Goal: Find specific page/section: Find specific page/section

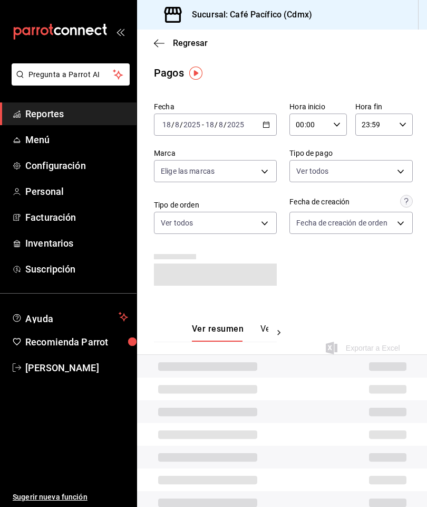
click at [98, 111] on span "Reportes" at bounding box center [76, 114] width 103 height 14
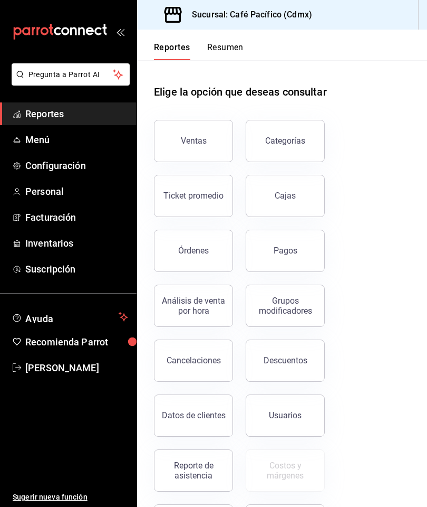
click at [190, 148] on button "Ventas" at bounding box center [193, 141] width 79 height 42
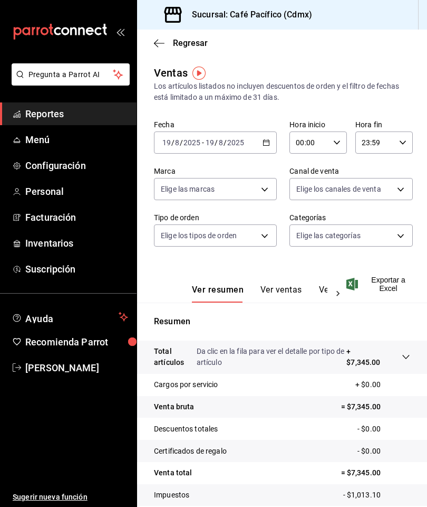
click at [33, 123] on link "Reportes" at bounding box center [68, 113] width 137 height 23
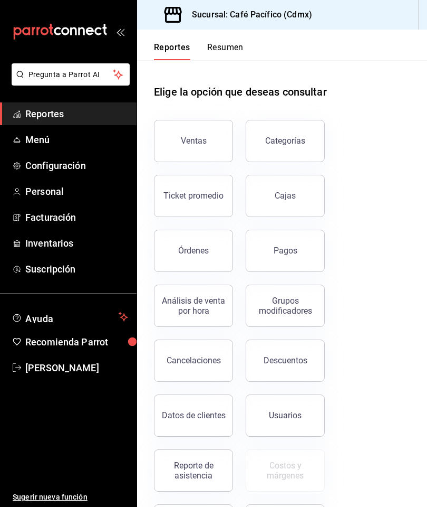
click at [30, 119] on span "Reportes" at bounding box center [76, 114] width 103 height 14
click at [271, 245] on button "Pagos" at bounding box center [285, 251] width 79 height 42
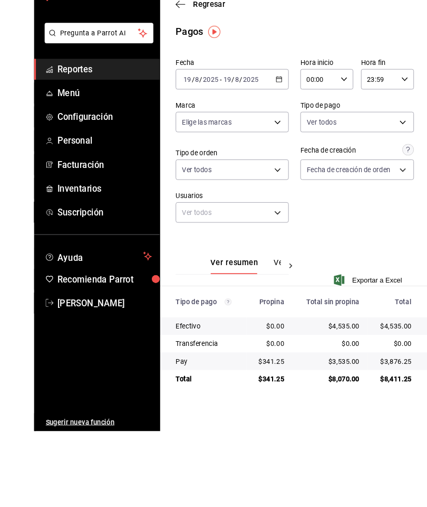
scroll to position [42, 0]
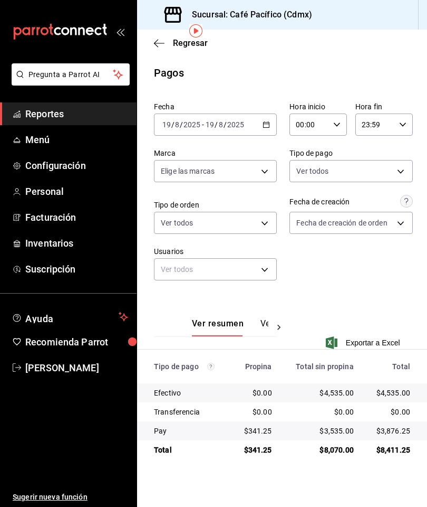
click at [304, 293] on div "Ver resumen Ver pagos Exportar a Excel" at bounding box center [282, 327] width 290 height 69
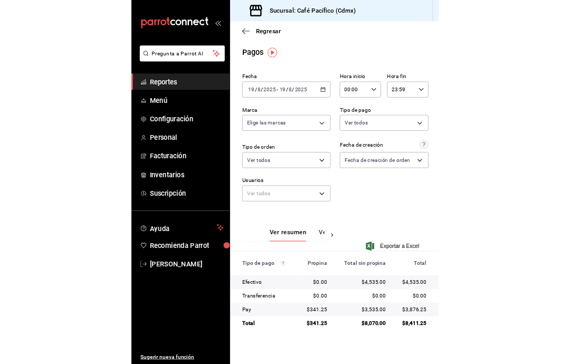
scroll to position [0, 0]
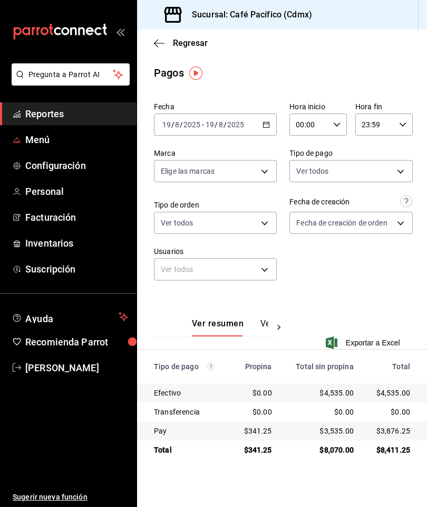
click at [68, 139] on span "Menú" at bounding box center [76, 139] width 103 height 14
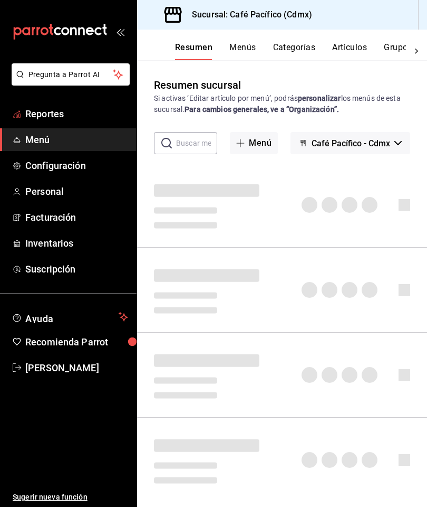
click at [57, 115] on span "Reportes" at bounding box center [76, 114] width 103 height 14
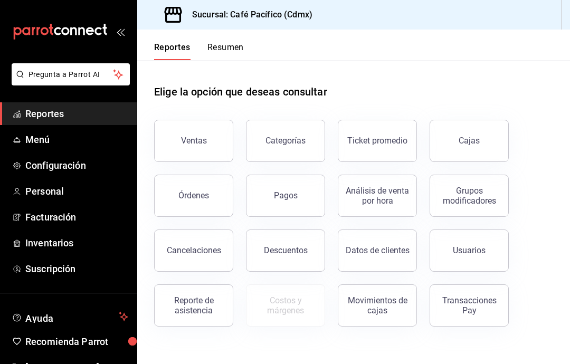
click at [194, 136] on button "Ventas" at bounding box center [193, 141] width 79 height 42
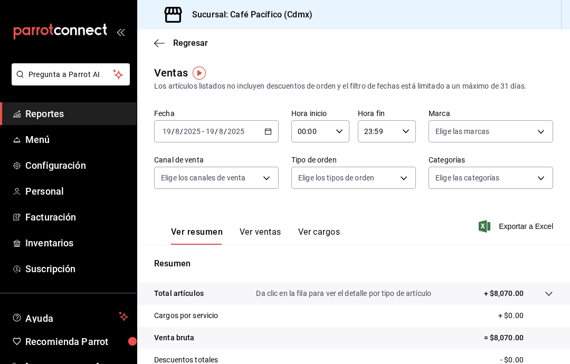
click at [85, 124] on link "Reportes" at bounding box center [68, 113] width 137 height 23
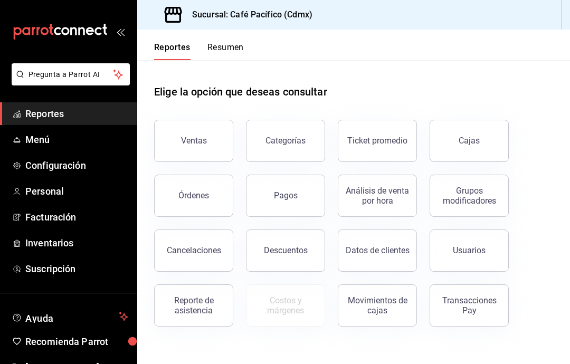
click at [301, 196] on button "Pagos" at bounding box center [285, 196] width 79 height 42
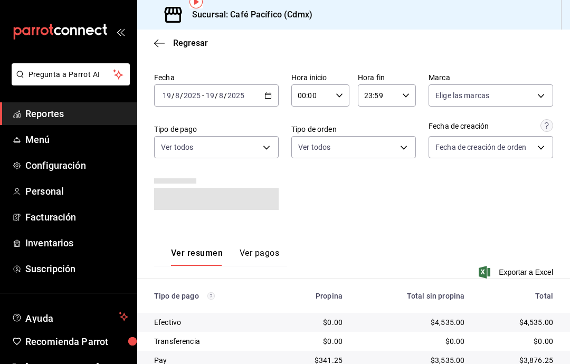
scroll to position [24, 0]
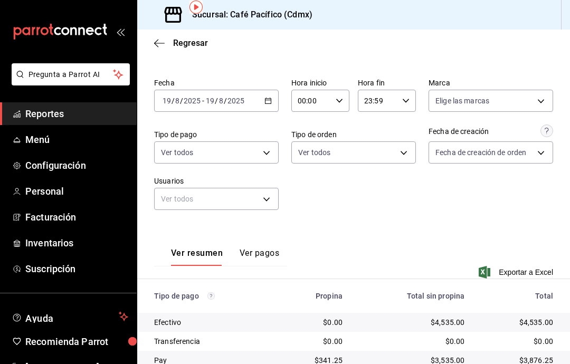
click at [70, 134] on span "Menú" at bounding box center [76, 139] width 103 height 14
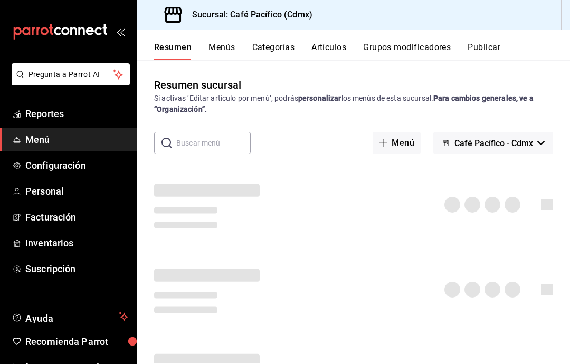
click at [46, 111] on span "Reportes" at bounding box center [76, 114] width 103 height 14
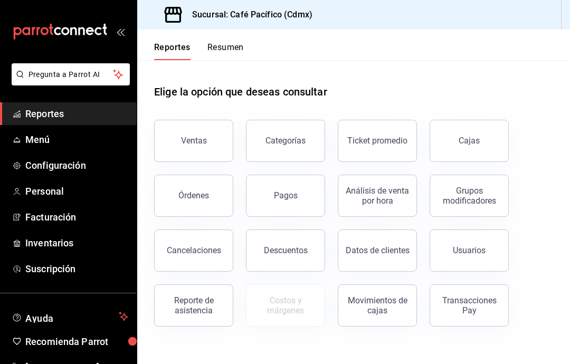
click at [303, 175] on button "Pagos" at bounding box center [285, 196] width 79 height 42
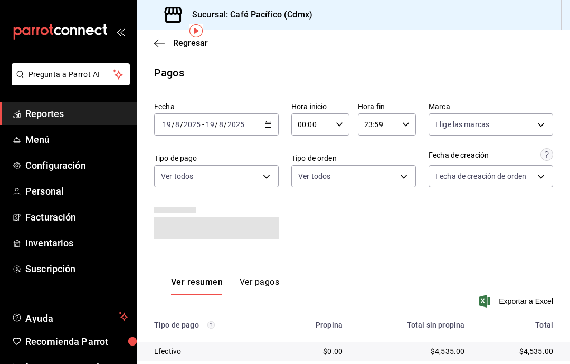
click at [90, 122] on link "Reportes" at bounding box center [68, 113] width 137 height 23
